Goal: Task Accomplishment & Management: Manage account settings

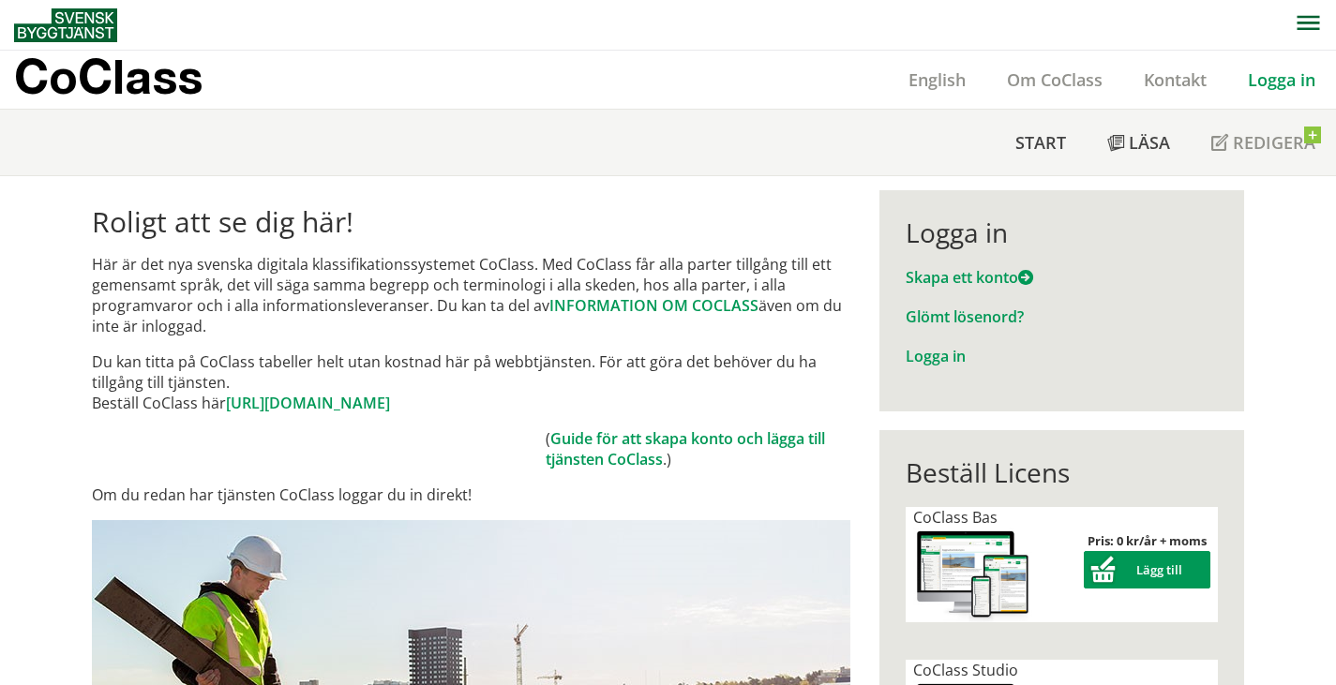
click at [1273, 80] on link "Logga in" at bounding box center [1281, 79] width 109 height 22
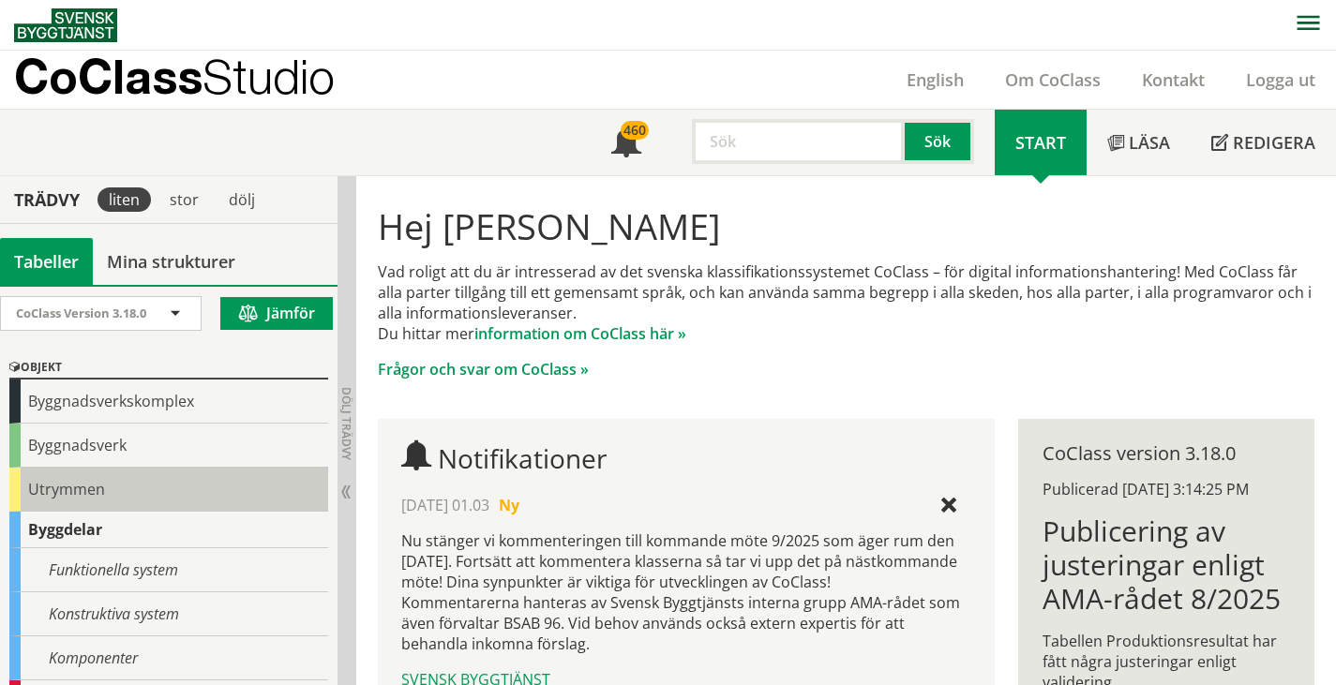
click at [92, 489] on div "Utrymmen" at bounding box center [168, 490] width 319 height 44
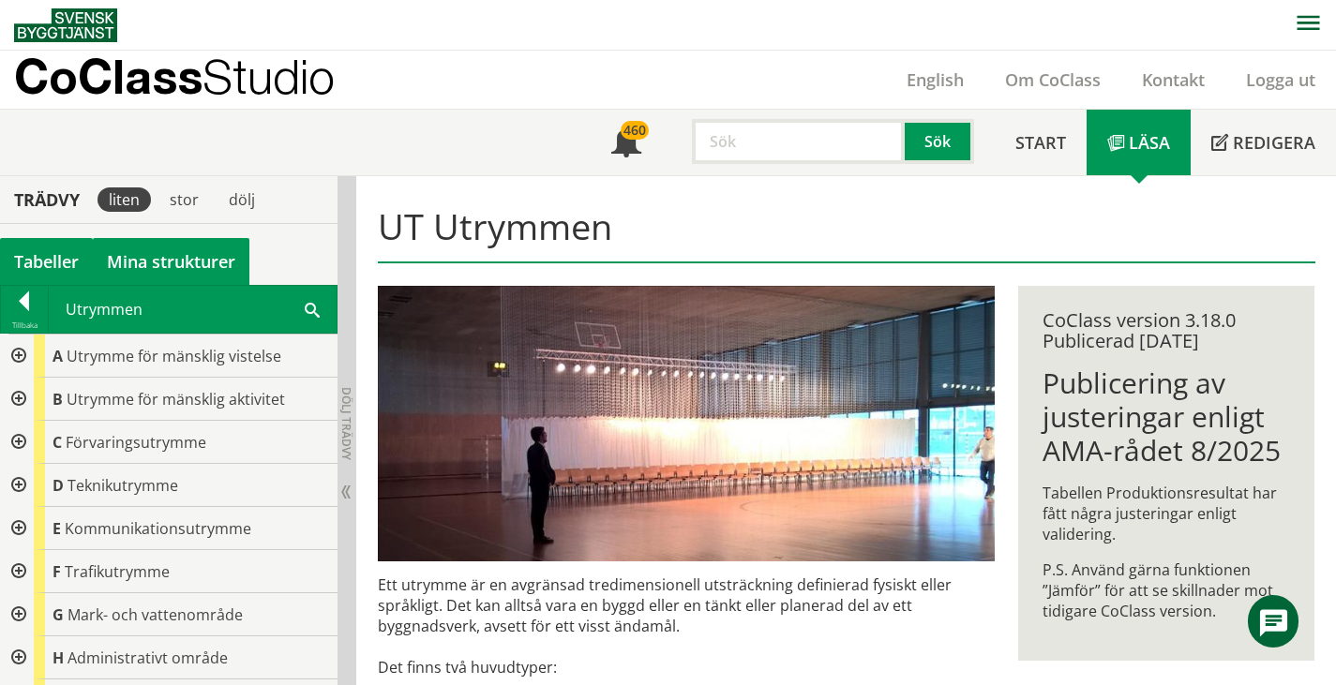
click at [186, 262] on link "Mina strukturer" at bounding box center [171, 261] width 157 height 47
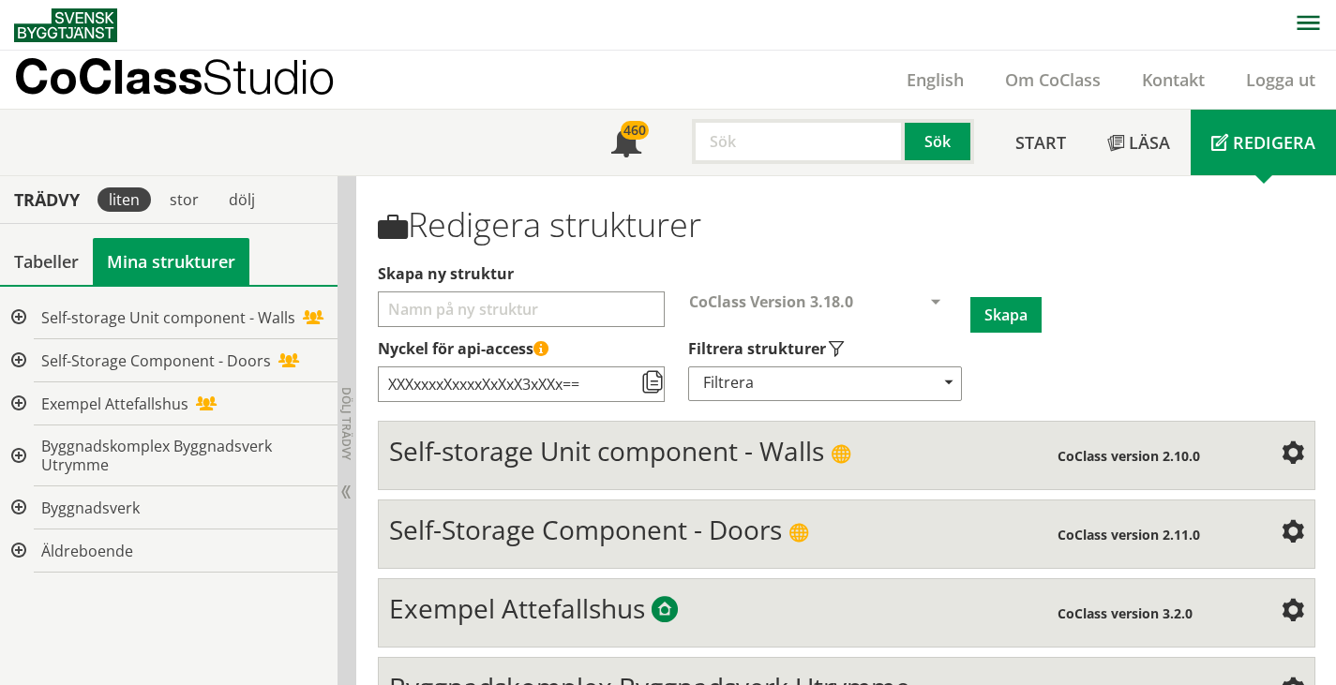
scroll to position [214, 0]
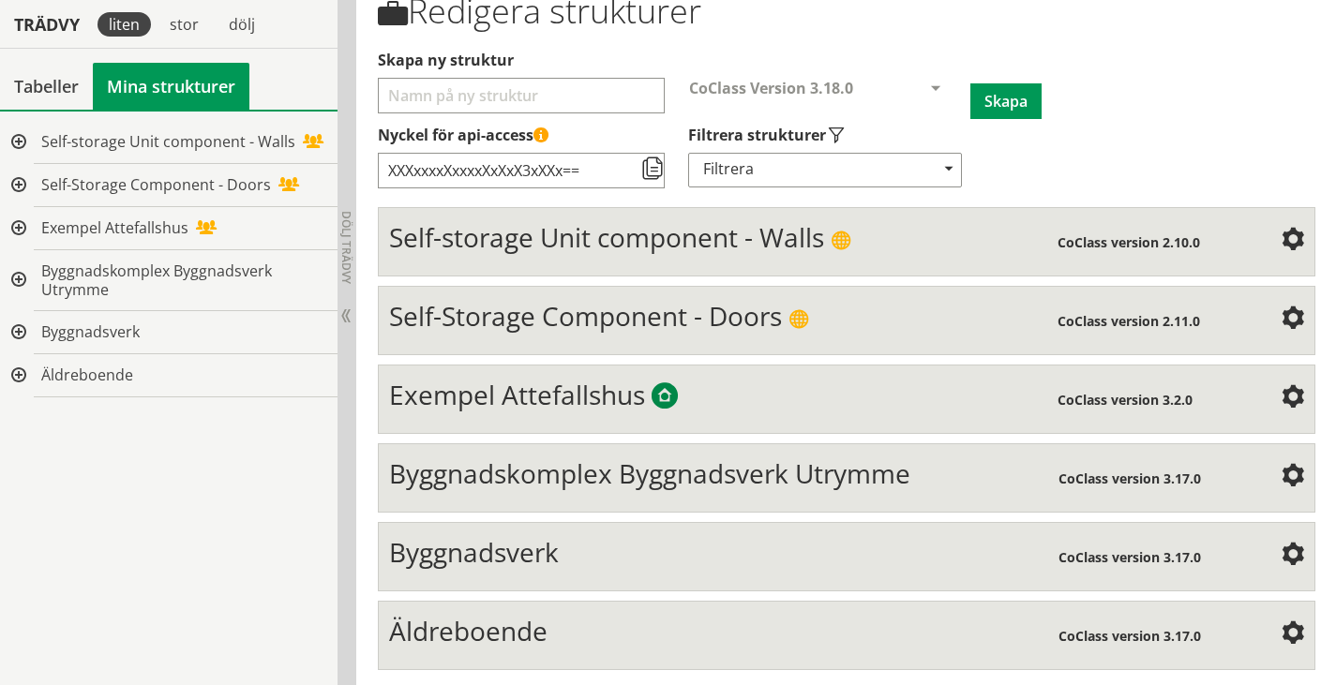
click at [502, 631] on span "Äldreboende" at bounding box center [468, 631] width 158 height 36
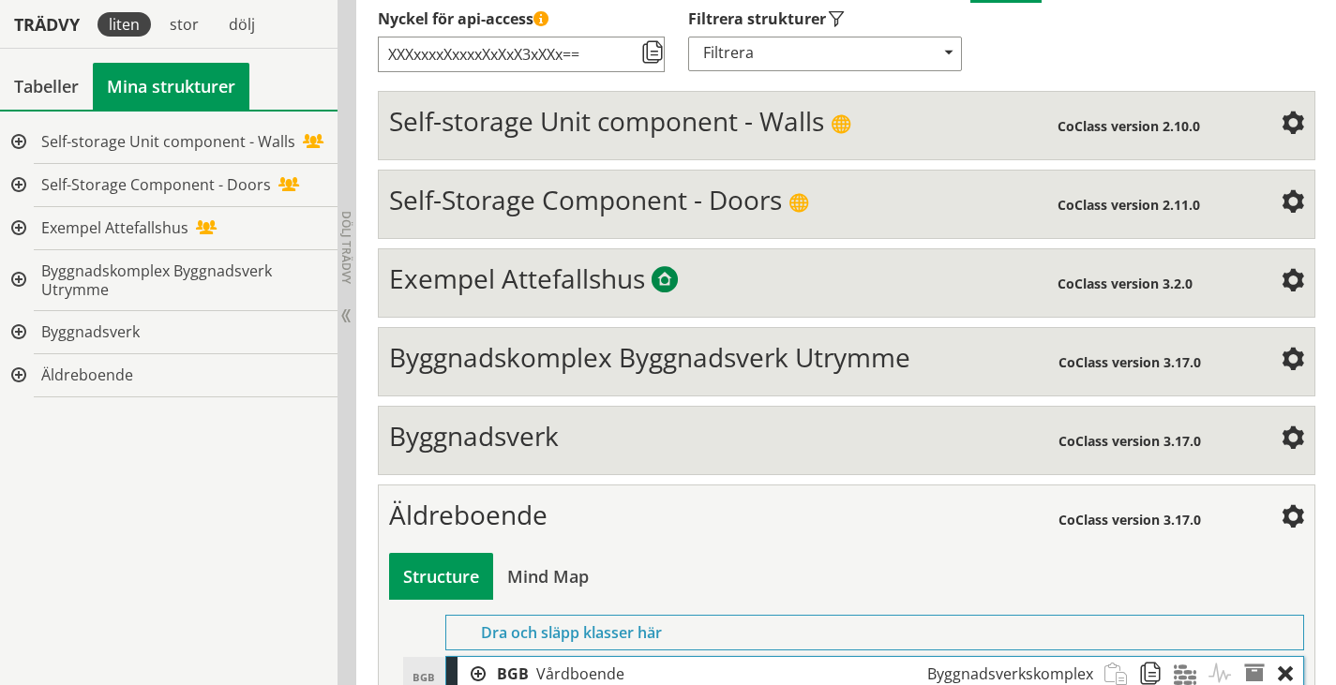
scroll to position [400, 0]
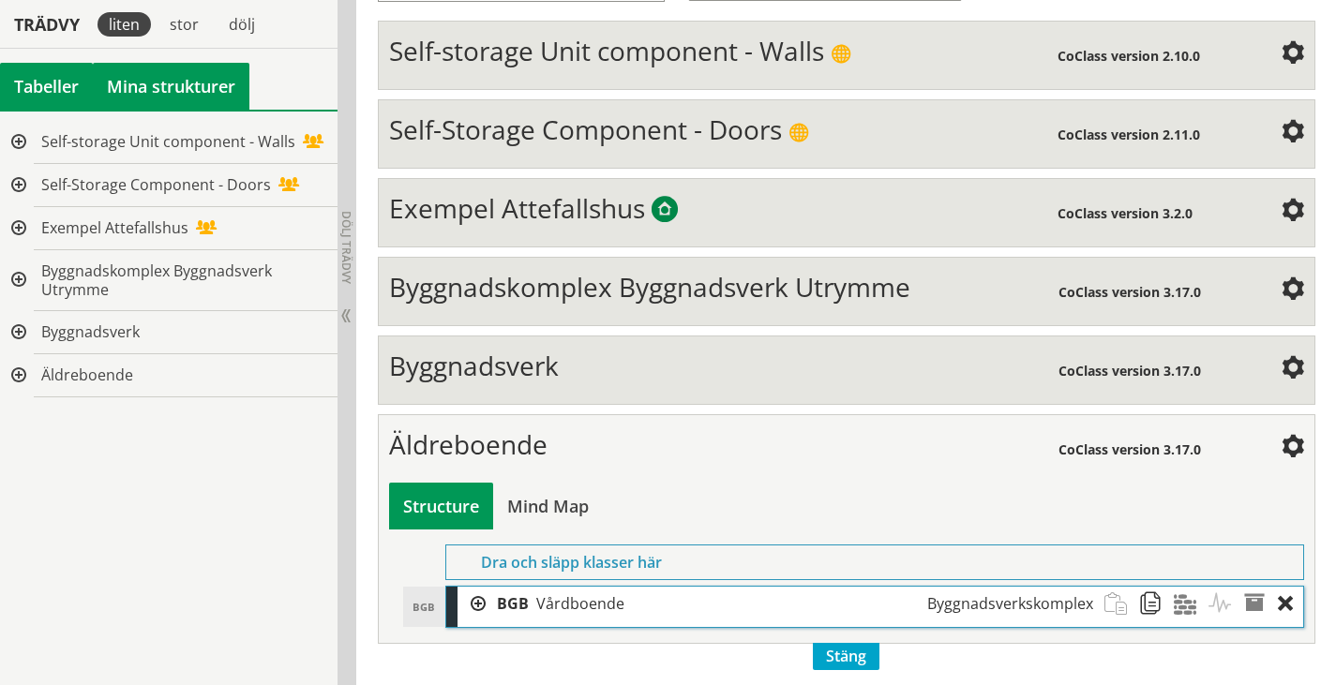
click at [45, 76] on div "Tabeller" at bounding box center [46, 86] width 93 height 47
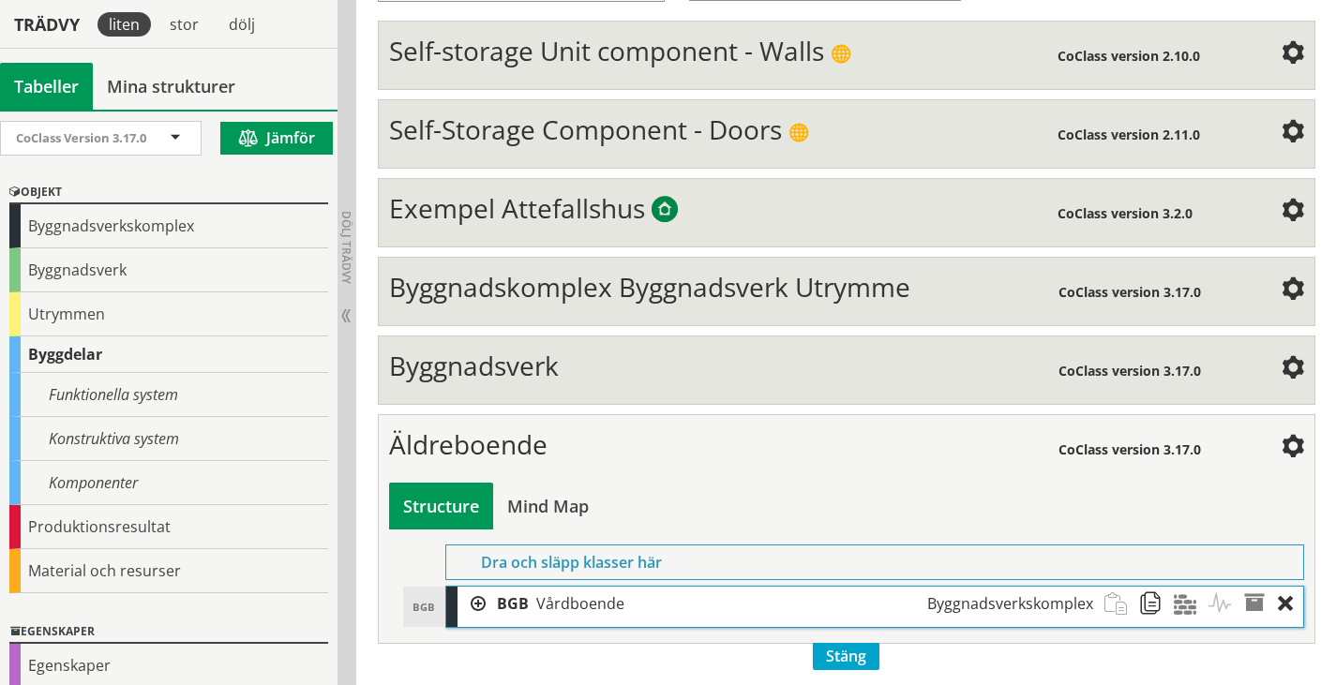
click at [479, 597] on div at bounding box center [471, 604] width 28 height 35
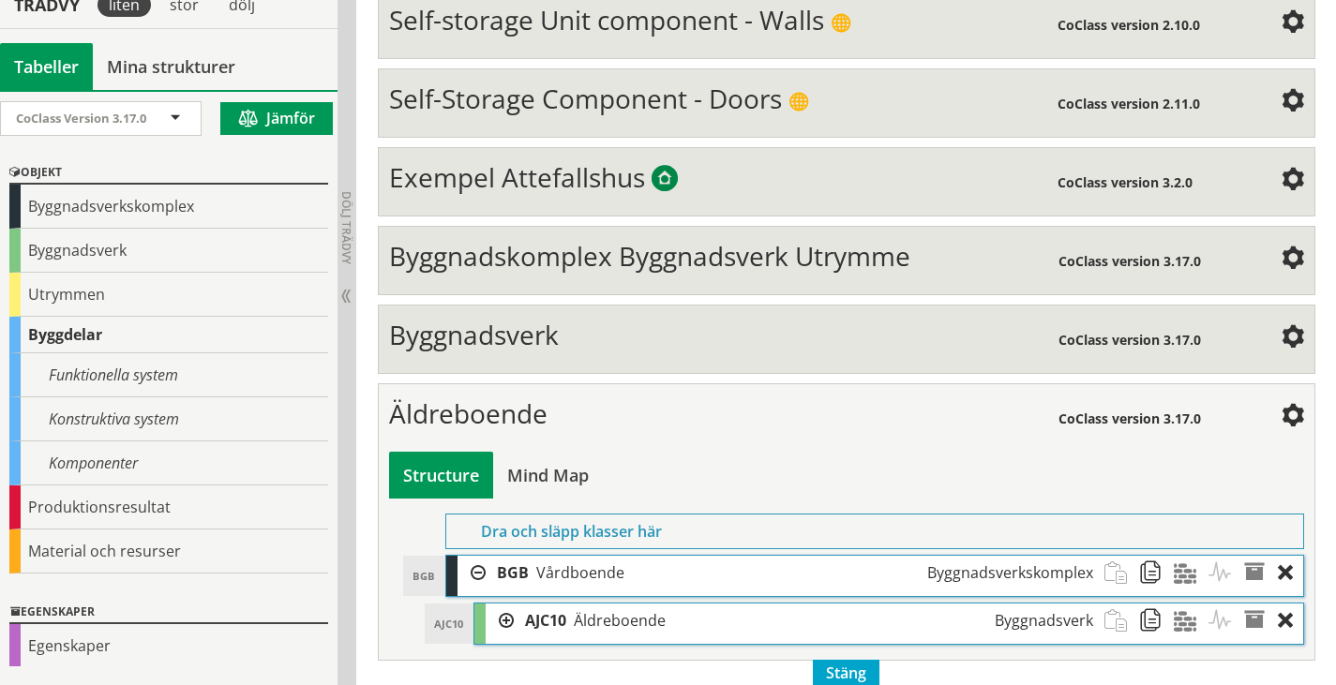
scroll to position [448, 0]
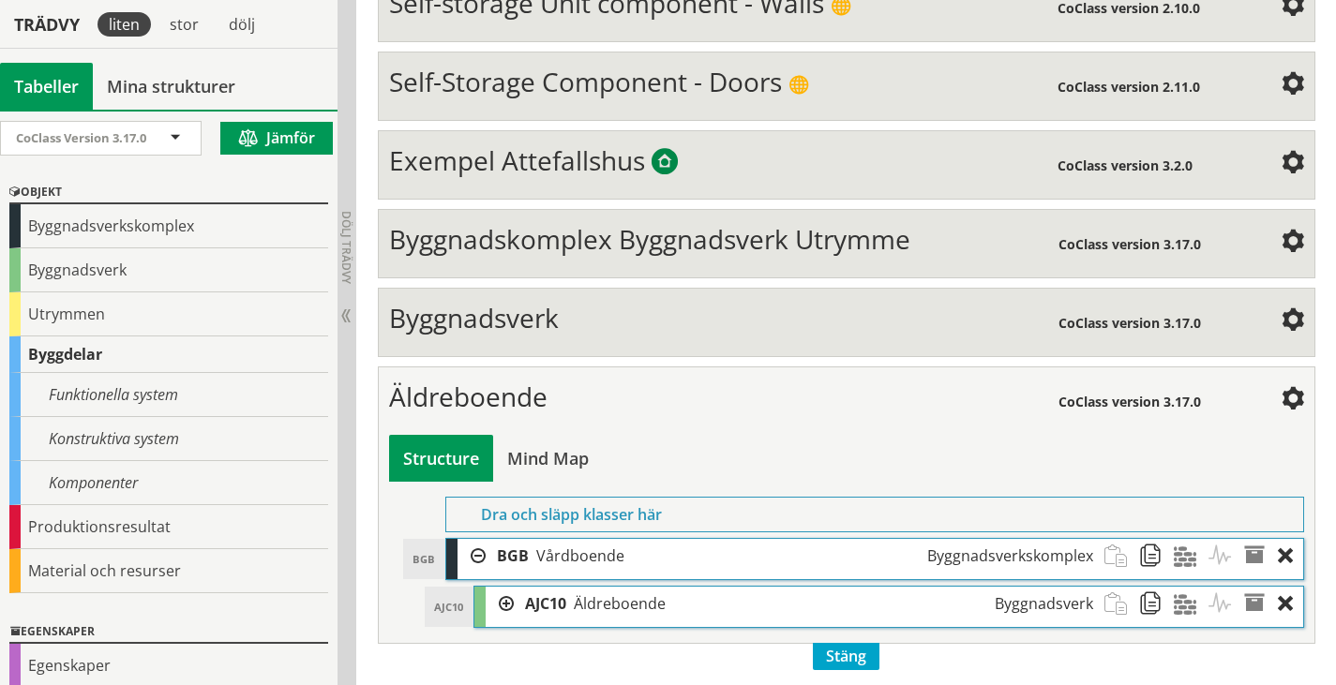
click at [504, 597] on div at bounding box center [500, 604] width 28 height 35
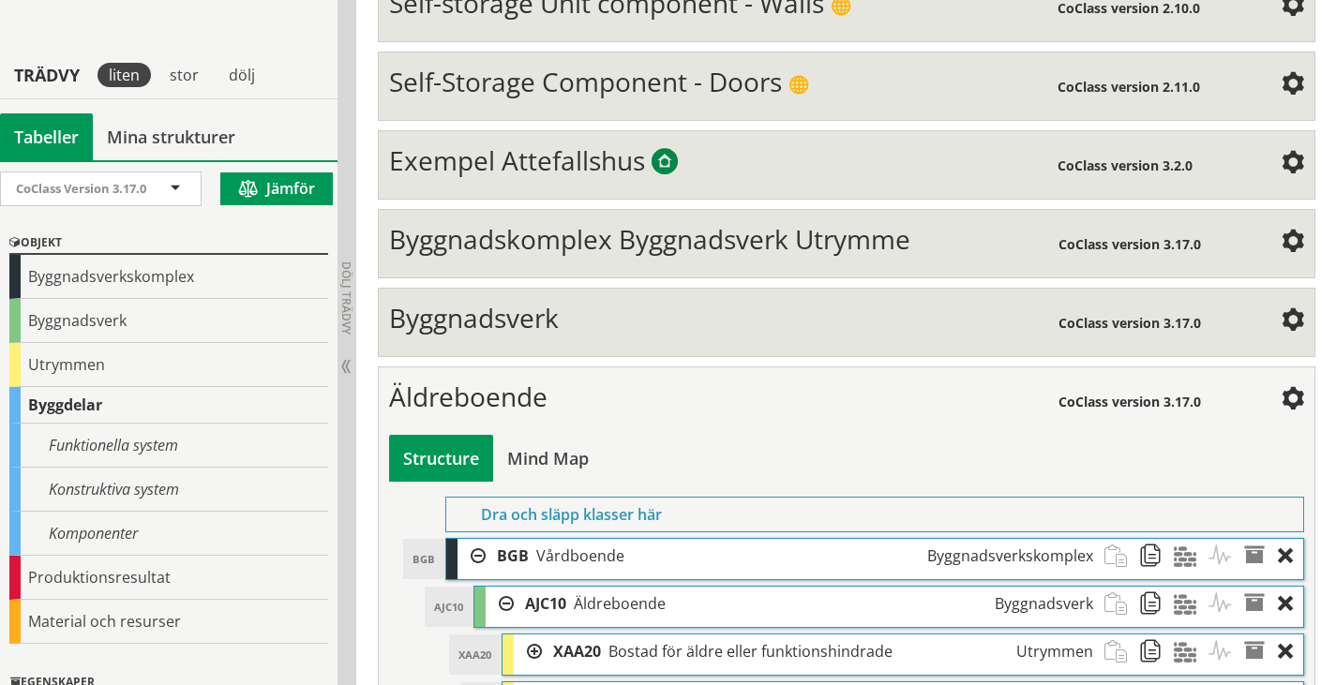
scroll to position [823, 0]
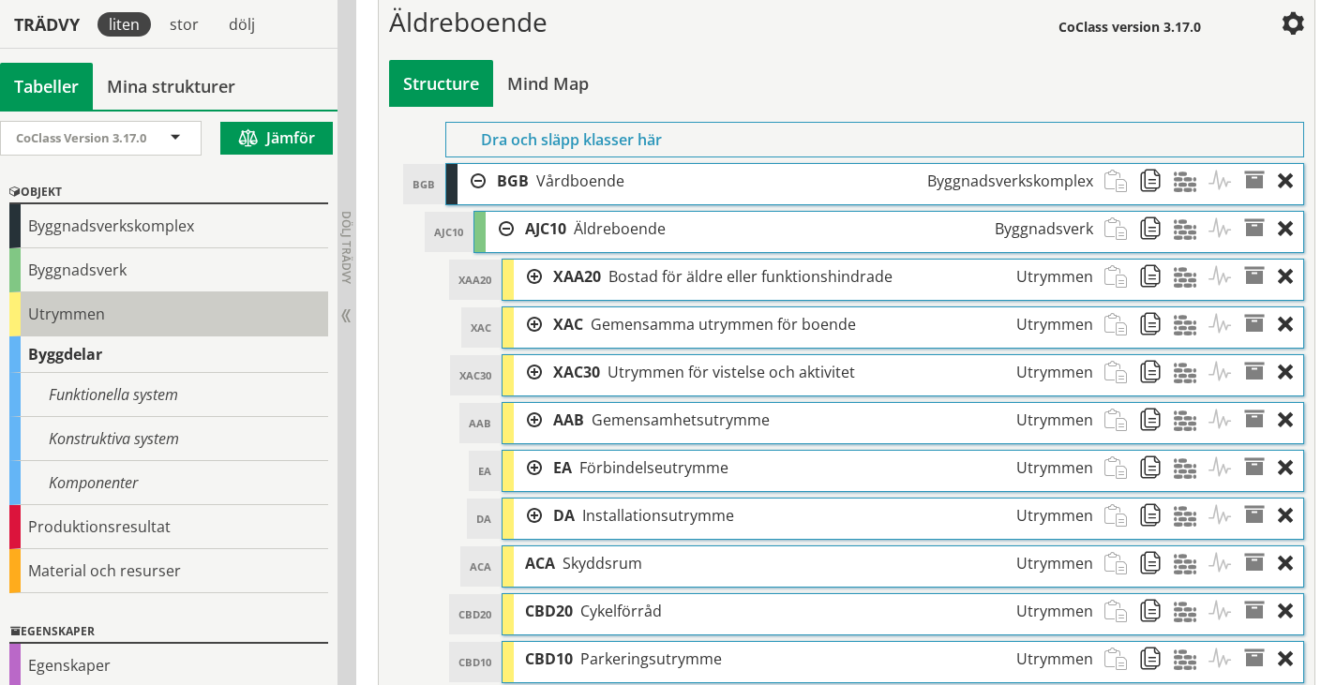
click at [80, 319] on div "Utrymmen" at bounding box center [168, 314] width 319 height 44
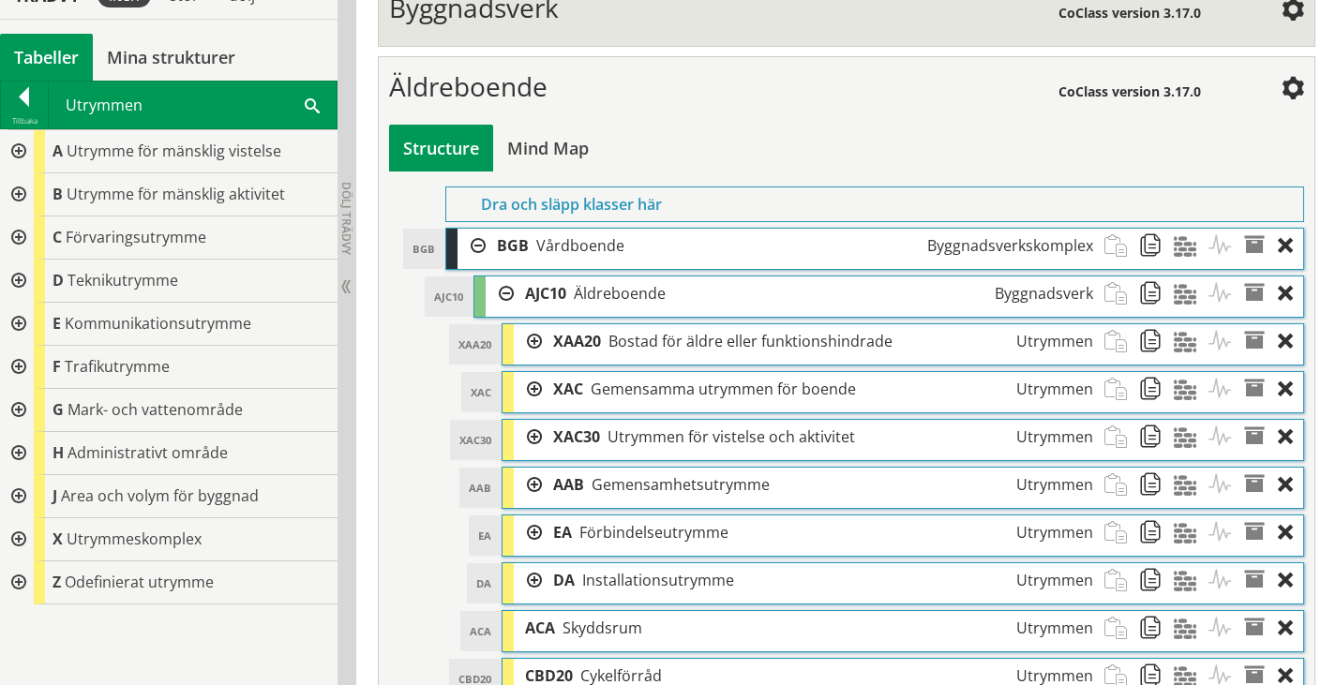
scroll to position [729, 0]
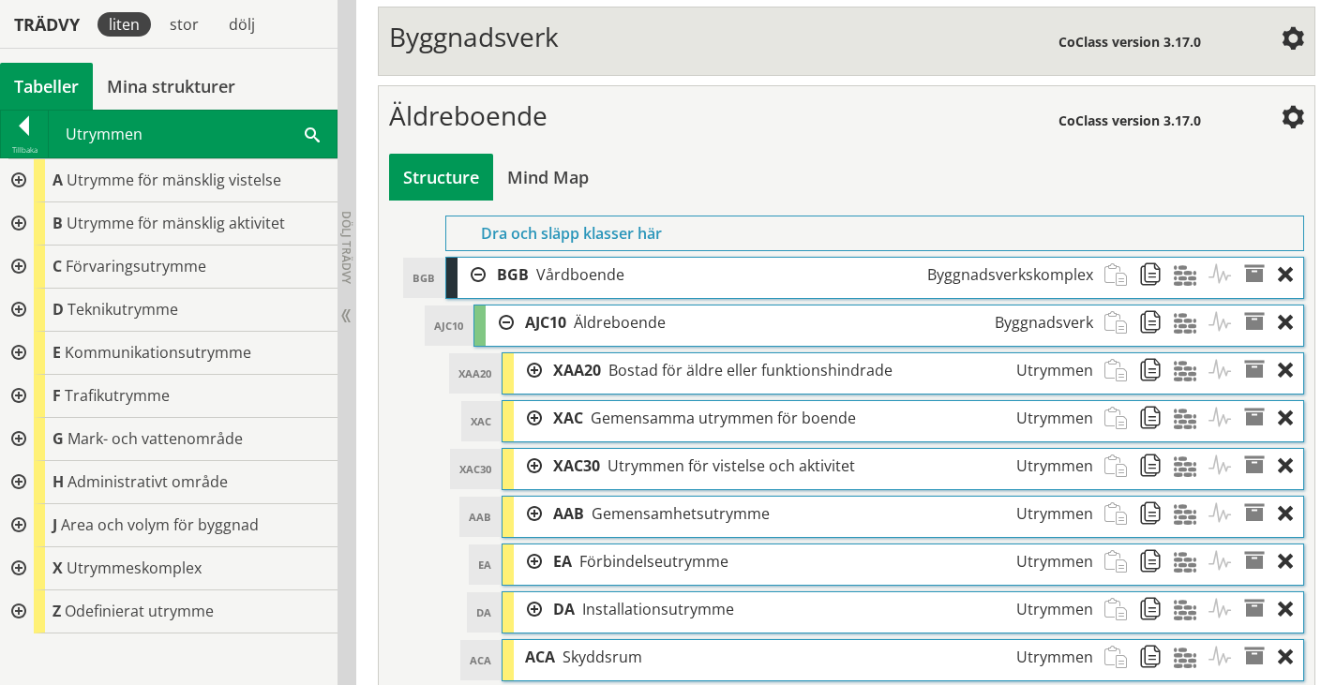
click at [532, 366] on div at bounding box center [528, 370] width 28 height 35
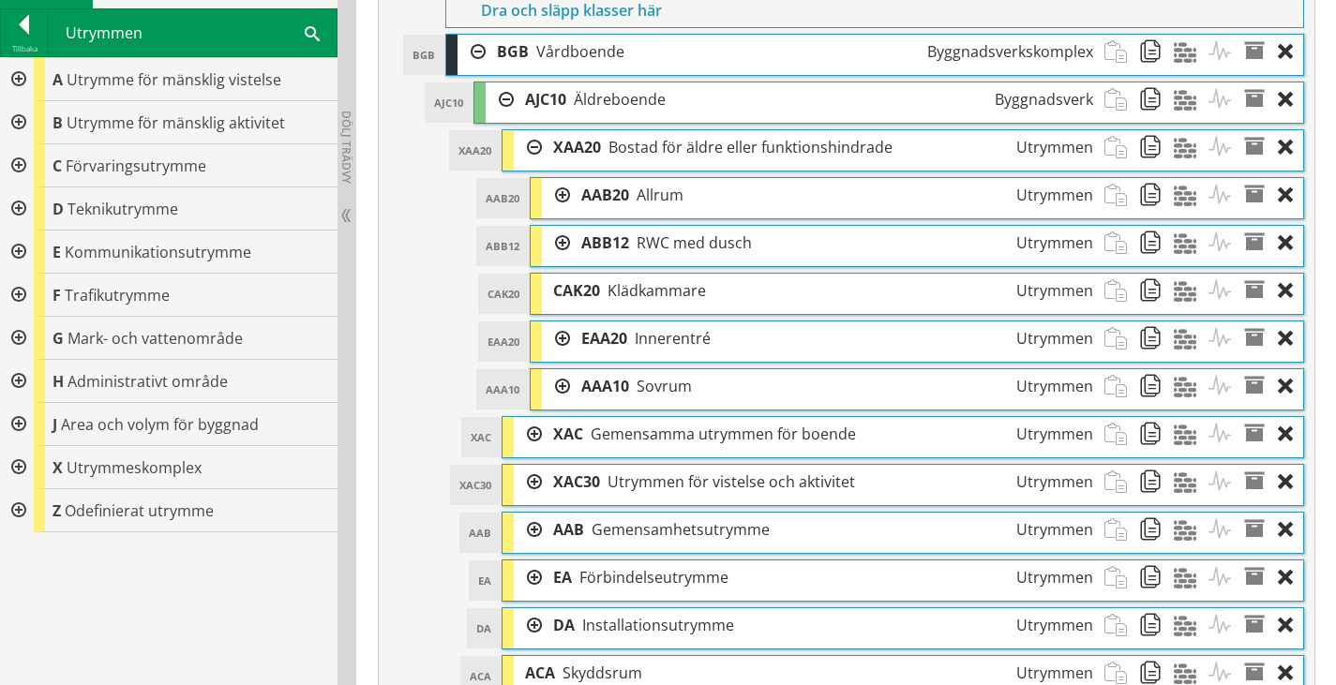
scroll to position [1011, 0]
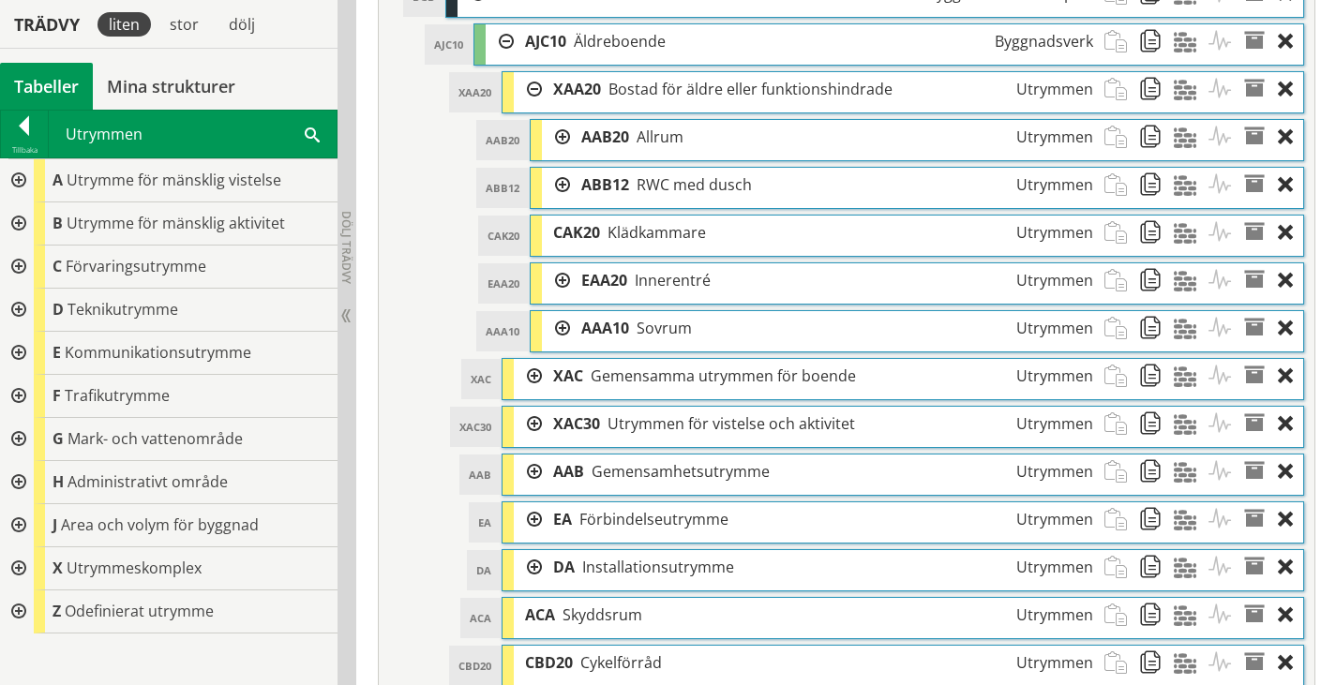
click at [534, 366] on div at bounding box center [528, 376] width 28 height 35
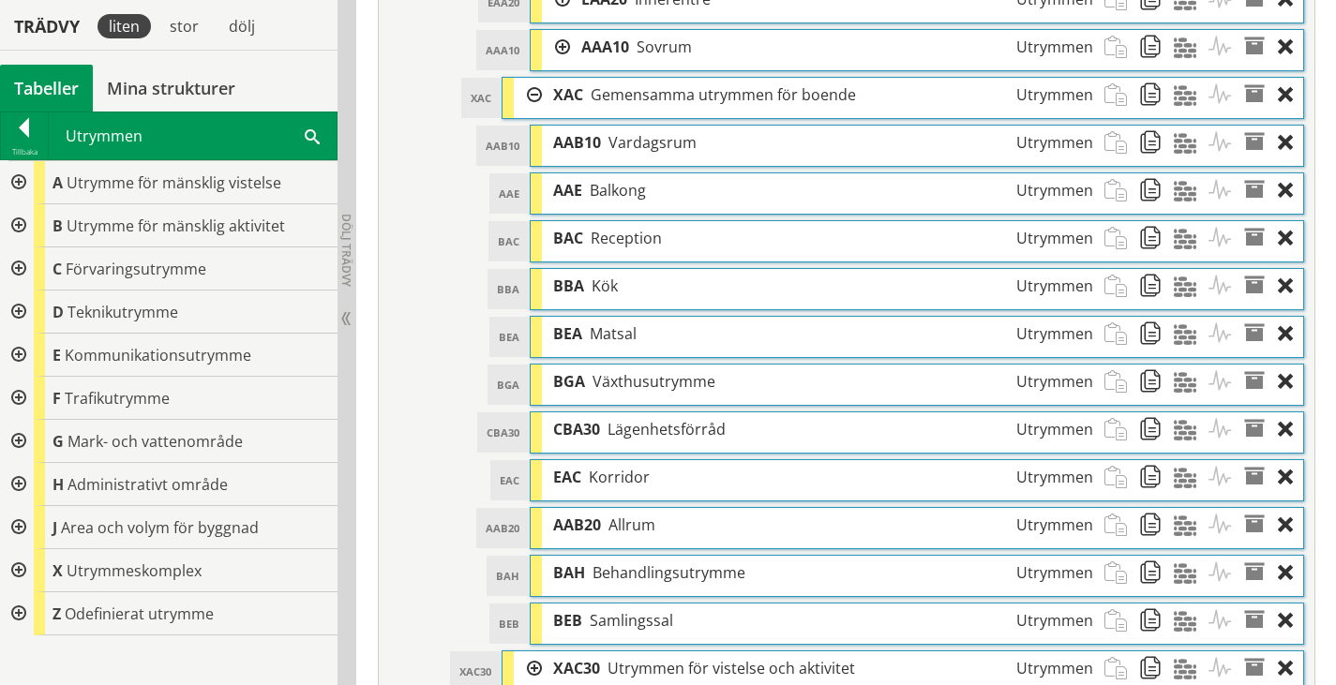
scroll to position [1479, 0]
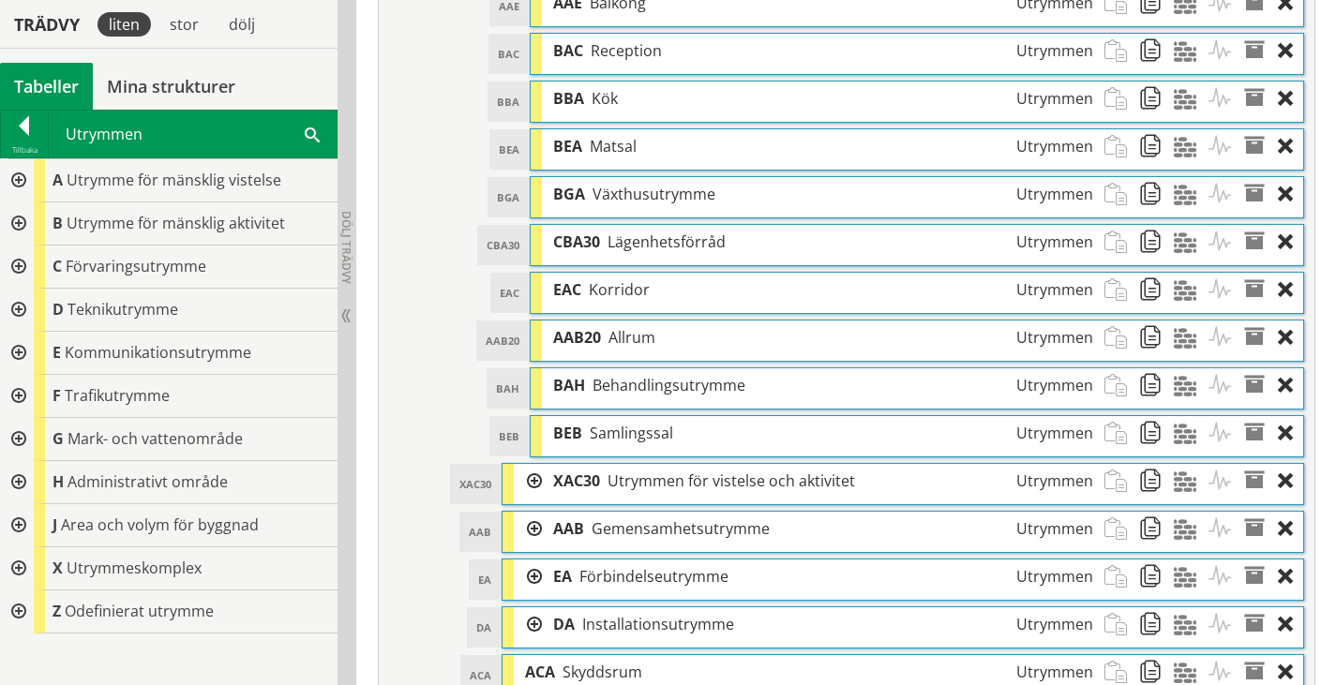
click at [529, 475] on div at bounding box center [528, 481] width 28 height 35
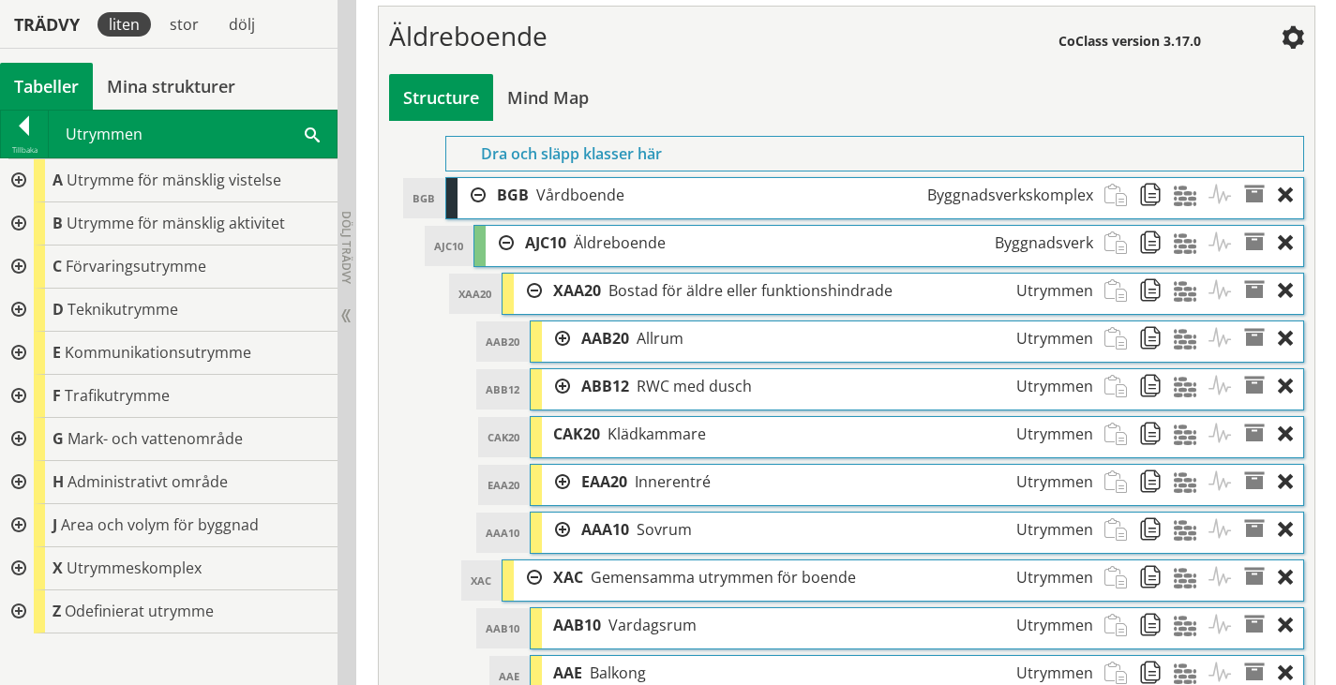
scroll to position [823, 0]
